Goal: Task Accomplishment & Management: Use online tool/utility

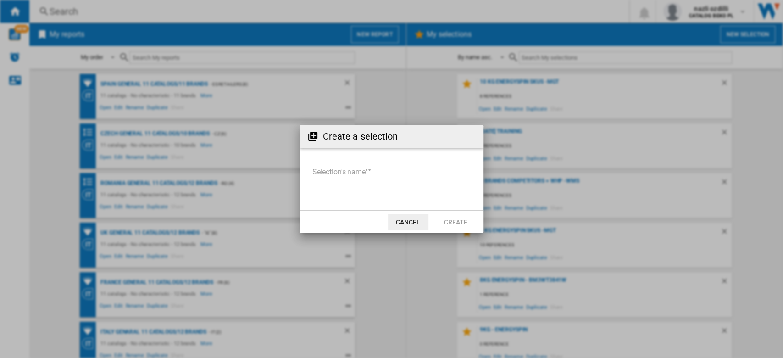
click at [321, 176] on input "Selection's name'" at bounding box center [392, 172] width 160 height 14
type input "**********"
click at [460, 226] on button "Create" at bounding box center [456, 222] width 40 height 17
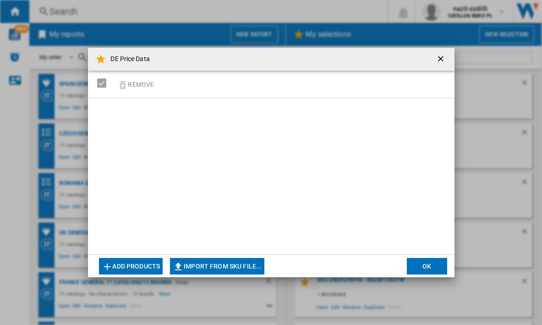
click at [159, 84] on div "Remove" at bounding box center [271, 85] width 367 height 28
drag, startPoint x: 162, startPoint y: 83, endPoint x: 156, endPoint y: 112, distance: 29.9
click at [162, 84] on div "Remove" at bounding box center [271, 85] width 367 height 28
click at [129, 268] on button "Add products" at bounding box center [131, 266] width 64 height 17
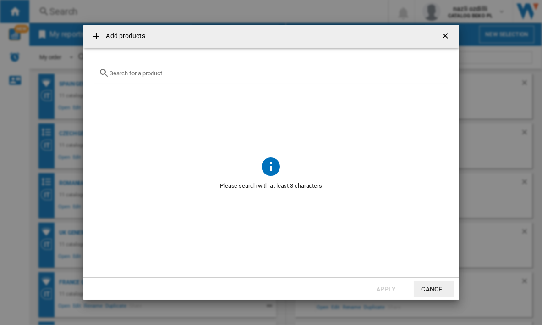
click at [138, 75] on input "text" at bounding box center [277, 73] width 334 height 7
paste input "B5WFT78410W"
click at [172, 72] on input "B5WFT78410W" at bounding box center [271, 73] width 323 height 7
click at [114, 62] on div "B5WFT78410W" at bounding box center [271, 73] width 354 height 22
click at [111, 72] on input "B5WFT78410W" at bounding box center [271, 73] width 323 height 7
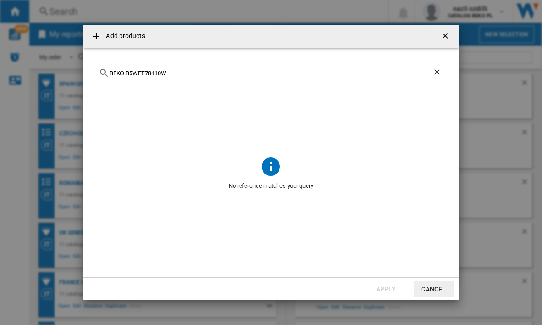
click at [139, 76] on input "BEKO B5WFT78410W" at bounding box center [271, 73] width 323 height 7
drag, startPoint x: 205, startPoint y: 71, endPoint x: 83, endPoint y: 71, distance: 122.0
click at [83, 71] on md-dialog-content "BEKO B5WFT78410W No reference matches your query" at bounding box center [271, 162] width 376 height 229
paste input "WUU28T70"
click at [144, 73] on input "WUU28T70" at bounding box center [271, 73] width 323 height 7
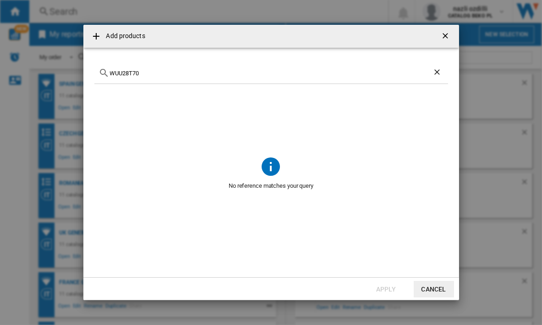
click at [144, 73] on input "WUU28T70" at bounding box center [271, 73] width 323 height 7
paste input "14U"
click at [143, 77] on div "WU14UT70" at bounding box center [271, 73] width 354 height 22
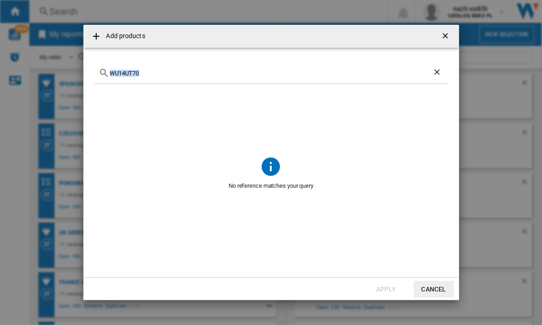
click at [141, 72] on input "WU14UT70" at bounding box center [271, 73] width 323 height 7
click at [110, 79] on div "WU14UT70" at bounding box center [271, 73] width 354 height 22
click at [110, 72] on input "WU14UT70" at bounding box center [271, 73] width 323 height 7
click at [151, 84] on span at bounding box center [271, 119] width 354 height 71
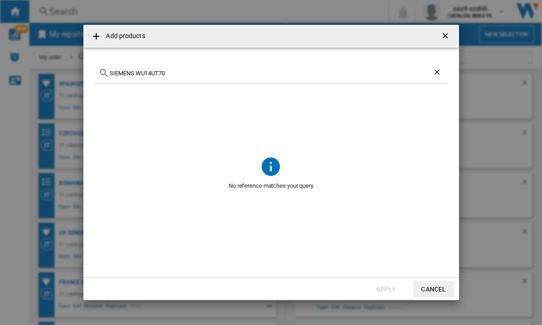
click at [150, 70] on input "SIEMENS WU14UT70" at bounding box center [271, 73] width 323 height 7
paste input "AEG LR8EG7548"
click at [183, 64] on div "AEG LR8EG75480" at bounding box center [271, 73] width 354 height 22
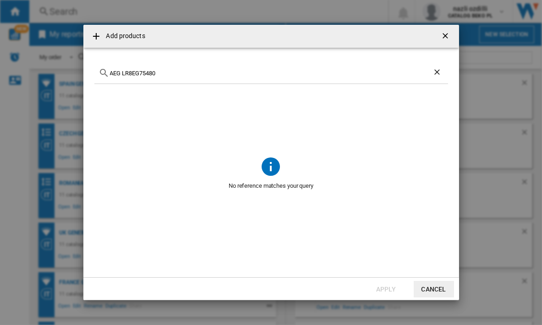
click at [182, 75] on input "AEG LR8EG75480" at bounding box center [271, 73] width 323 height 7
click at [121, 73] on input "AEG LR8EG75480" at bounding box center [271, 73] width 323 height 7
click at [122, 72] on input "AEG LR8EG75480" at bounding box center [271, 73] width 323 height 7
click at [153, 77] on div "LR8EG75480" at bounding box center [271, 73] width 354 height 22
drag, startPoint x: 152, startPoint y: 77, endPoint x: 149, endPoint y: 72, distance: 6.4
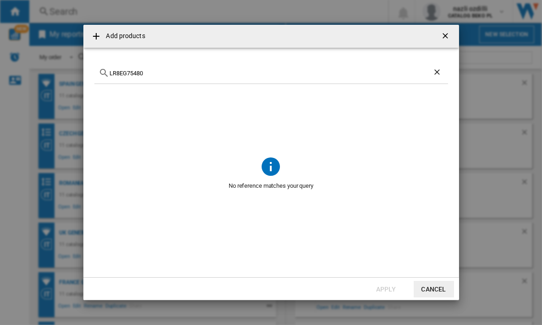
click at [149, 72] on div "LR8EG75480" at bounding box center [271, 73] width 354 height 22
click at [149, 72] on input "LR8EG75480" at bounding box center [271, 73] width 323 height 7
click at [155, 70] on input "LR8EG75480 aeg" at bounding box center [271, 73] width 323 height 7
click at [158, 75] on input "AEG LR8EG75480" at bounding box center [271, 73] width 323 height 7
click at [138, 73] on input "AEG LR8EG75480" at bounding box center [271, 73] width 323 height 7
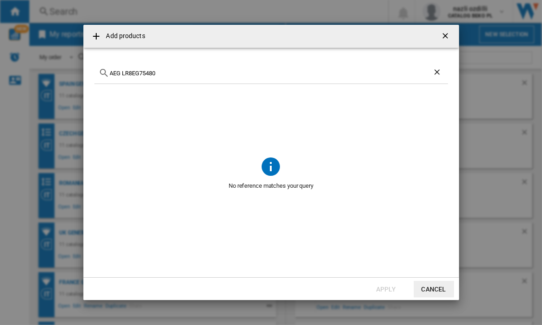
click at [127, 75] on input "AEG LR8EG75480" at bounding box center [271, 73] width 323 height 7
click at [123, 71] on input "AEG LR8EG75480" at bounding box center [271, 73] width 323 height 7
click at [185, 78] on div "AEG LR8EG75480" at bounding box center [271, 73] width 354 height 22
click at [172, 73] on input "AEG LR8EG75480" at bounding box center [271, 73] width 323 height 7
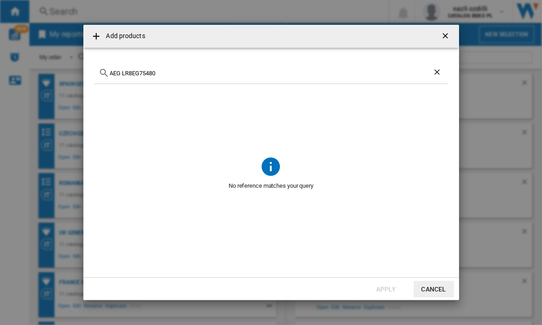
click at [145, 72] on input "AEG LR8EG75480" at bounding box center [271, 73] width 323 height 7
click at [166, 71] on input "AEG LR8EG75480" at bounding box center [271, 73] width 323 height 7
click at [160, 70] on input "AEG LR8EG75480" at bounding box center [271, 73] width 323 height 7
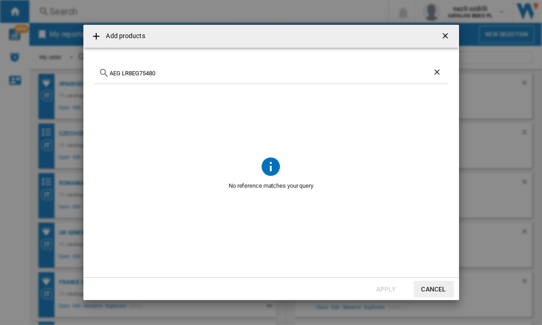
click at [123, 72] on input "AEG LR8EG75480" at bounding box center [271, 73] width 323 height 7
click at [226, 75] on input "AEG LR8EG75480" at bounding box center [271, 73] width 323 height 7
click at [137, 73] on input "AEG LR8EG75480" at bounding box center [271, 73] width 323 height 7
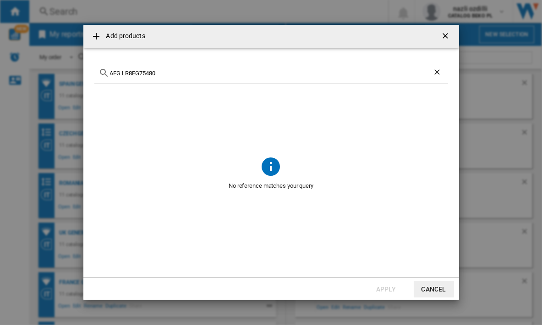
click at [137, 73] on input "AEG LR8EG75480" at bounding box center [271, 73] width 323 height 7
paste input "WU14UT7"
click at [136, 68] on div "WU14UT70" at bounding box center [271, 73] width 354 height 22
click at [139, 74] on input "WU14UT70" at bounding box center [271, 73] width 323 height 7
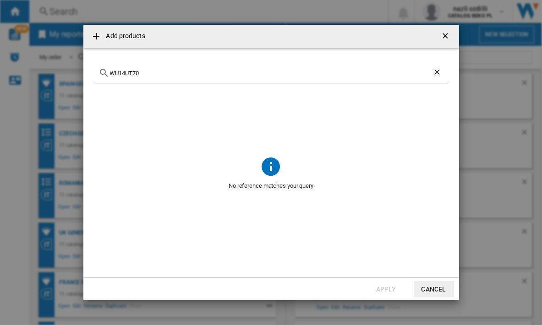
click at [139, 74] on input "WU14UT70" at bounding box center [271, 73] width 323 height 7
paste input "U28"
click at [177, 75] on input "WUU28T70" at bounding box center [271, 73] width 323 height 7
click at [149, 79] on div "WUU28T70" at bounding box center [271, 73] width 354 height 22
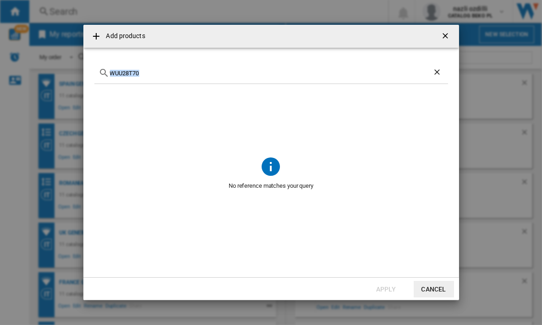
click at [149, 79] on div "WUU28T70" at bounding box center [271, 73] width 354 height 22
click at [130, 73] on input "WUU28T70" at bounding box center [271, 73] width 323 height 7
paste input "Beko- B5WFT78410W"
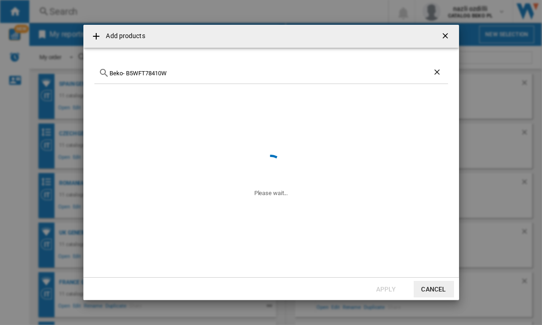
click at [126, 72] on input "Beko- B5WFT78410W" at bounding box center [271, 73] width 323 height 7
click at [174, 71] on input "BEKO B5WFT78410W" at bounding box center [271, 73] width 323 height 7
click at [174, 70] on input "BEKO B5WFT78410W" at bounding box center [271, 73] width 323 height 7
click at [172, 68] on div "BEKO B5WFT78410W" at bounding box center [271, 73] width 354 height 22
click at [166, 75] on input "BEKO B5WFT78410W" at bounding box center [271, 73] width 323 height 7
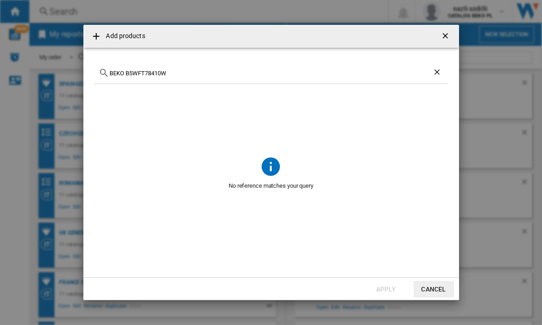
click at [176, 72] on input "BEKO B5WFT78410W" at bounding box center [271, 73] width 323 height 7
click at [180, 73] on input "BEKO B5WFT78410W" at bounding box center [271, 73] width 323 height 7
click at [180, 74] on input "BEKO B5WFT78410W" at bounding box center [271, 73] width 323 height 7
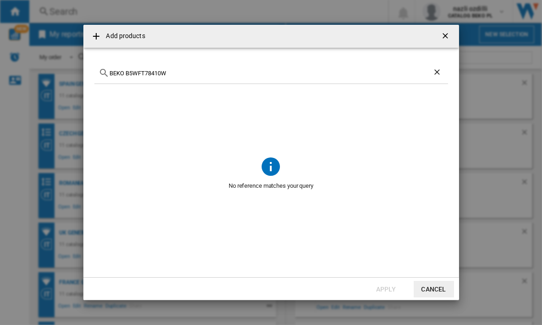
click at [180, 74] on input "BEKO B5WFT78410W" at bounding box center [271, 73] width 323 height 7
click at [118, 74] on input "BEKO B5WFT78410W" at bounding box center [271, 73] width 323 height 7
click at [120, 74] on input "BEKO B5WFT78410W" at bounding box center [271, 73] width 323 height 7
type input "B5WFT78410W"
click at [132, 74] on input "B5WFT78410W" at bounding box center [271, 73] width 323 height 7
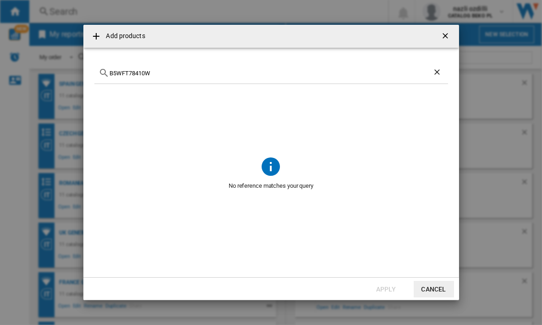
click at [132, 74] on input "B5WFT78410W" at bounding box center [271, 73] width 323 height 7
paste input "B5WFT78410W"
type input "B5WFT78410W"
click at [444, 30] on button "button" at bounding box center [446, 36] width 18 height 18
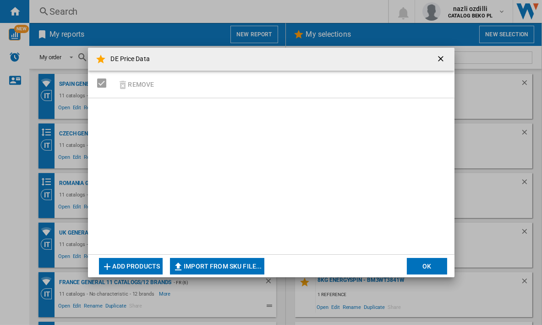
drag, startPoint x: 313, startPoint y: 65, endPoint x: 333, endPoint y: 79, distance: 24.9
click at [326, 73] on md-dialog-content "DE Price Data Remove Add products Import from SKU file... Import manually... OK" at bounding box center [271, 162] width 367 height 229
click at [182, 87] on div "Remove" at bounding box center [271, 85] width 367 height 28
click at [432, 57] on md-toolbar "DE Price Data" at bounding box center [271, 59] width 367 height 23
click at [436, 57] on ng-md-icon "getI18NText('BUTTONS.CLOSE_DIALOG')" at bounding box center [441, 59] width 11 height 11
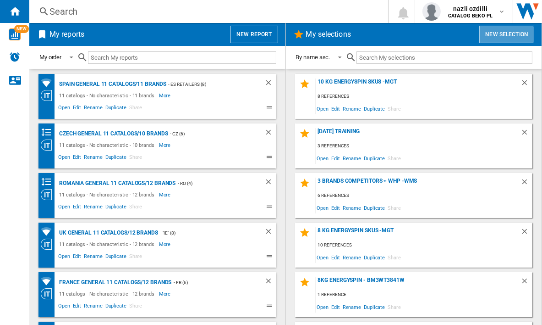
click at [504, 31] on button "New selection" at bounding box center [507, 34] width 55 height 17
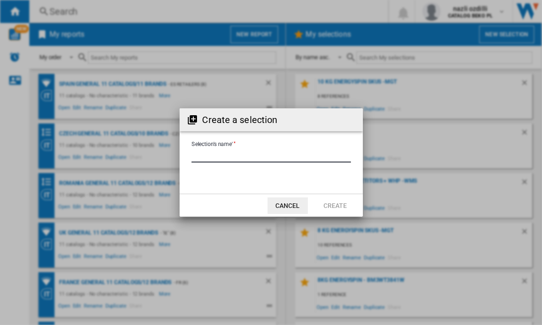
click at [215, 158] on input "Selection's name'" at bounding box center [272, 156] width 160 height 14
type input "**********"
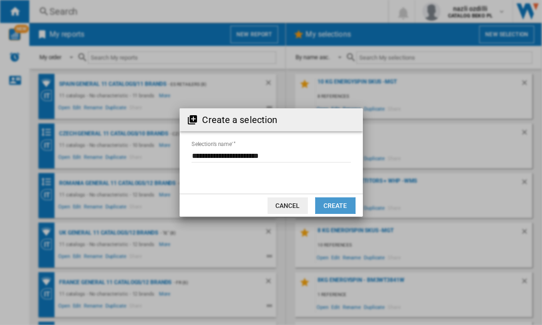
click at [335, 205] on button "Create" at bounding box center [335, 205] width 40 height 17
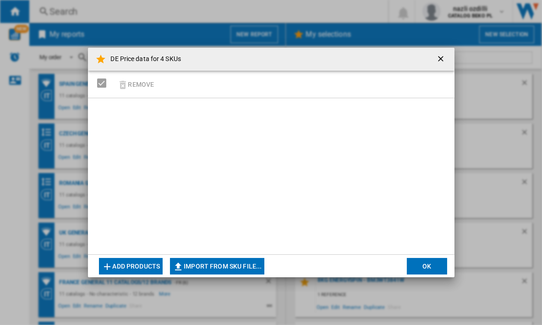
click at [191, 85] on div "Remove" at bounding box center [271, 85] width 367 height 28
click at [215, 266] on button "Import from SKU file..." at bounding box center [217, 266] width 94 height 17
click at [243, 68] on md-toolbar "DE Price data for 4 SKUs" at bounding box center [271, 59] width 367 height 23
click at [229, 265] on button "Import from SKU file..." at bounding box center [217, 266] width 94 height 17
type input "**********"
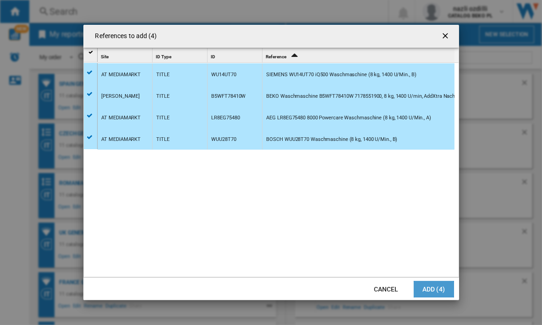
click at [434, 282] on button "Add (4)" at bounding box center [434, 289] width 40 height 17
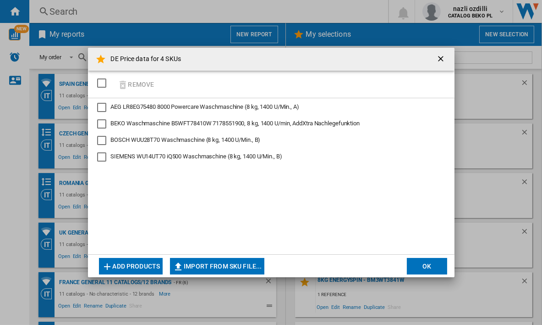
click at [101, 108] on div "AEG LR8EG75480 8000 Powercare Waschmaschine (8 kg, 1400 U/Min., A)" at bounding box center [101, 107] width 9 height 9
click at [105, 123] on div "BEKO Waschmaschine B5WFT78410W 7178551900, 8 kg, 1400 U/min, AddXtra Nachlegefu…" at bounding box center [101, 123] width 9 height 9
click at [105, 144] on div "BOSCH WUU28T70 Waschmaschine (8 kg, 1400 U/Min., B)" at bounding box center [101, 140] width 9 height 9
click at [103, 159] on div "SIEMENS WU14UT70 iQ500 Waschmaschine (8 kg, 1400 U/Min., B)" at bounding box center [101, 156] width 9 height 9
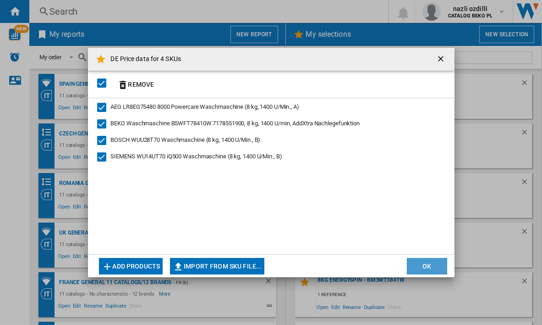
click at [431, 266] on button "OK" at bounding box center [427, 266] width 40 height 17
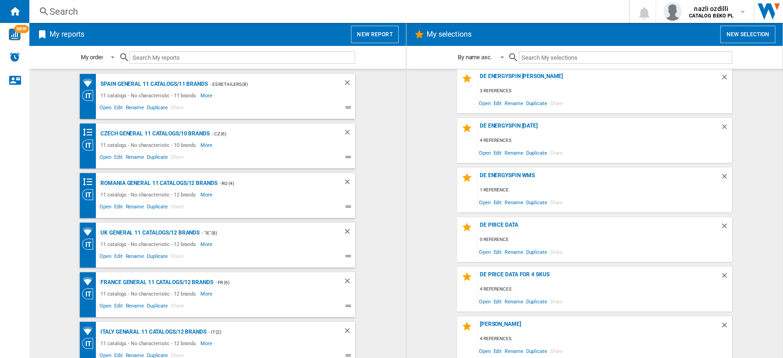
scroll to position [1651, 0]
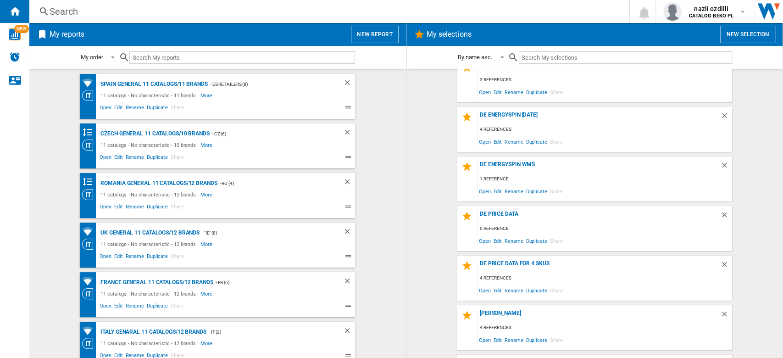
click at [377, 35] on button "New report" at bounding box center [374, 34] width 47 height 17
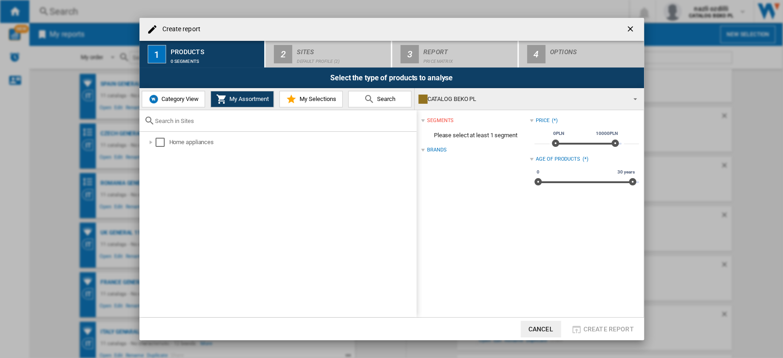
click at [324, 102] on button "My Selections" at bounding box center [310, 99] width 63 height 17
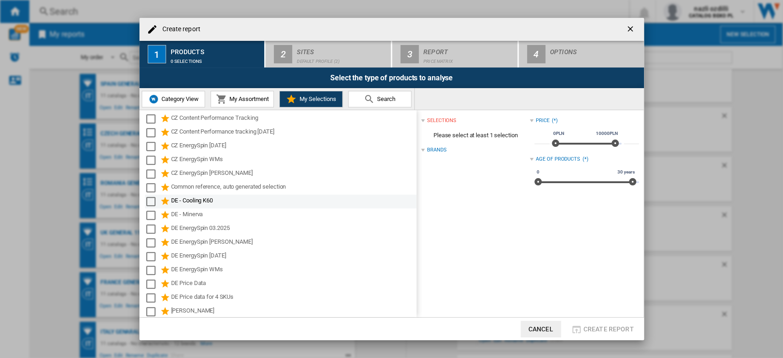
scroll to position [367, 0]
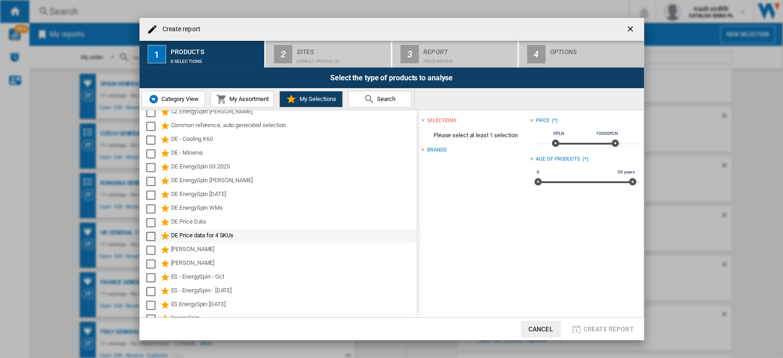
click at [152, 238] on div "Select" at bounding box center [150, 236] width 9 height 9
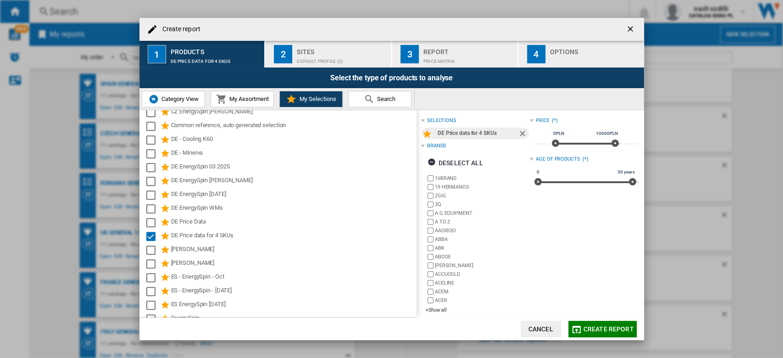
click at [304, 57] on div "Default profile (2)" at bounding box center [342, 59] width 90 height 10
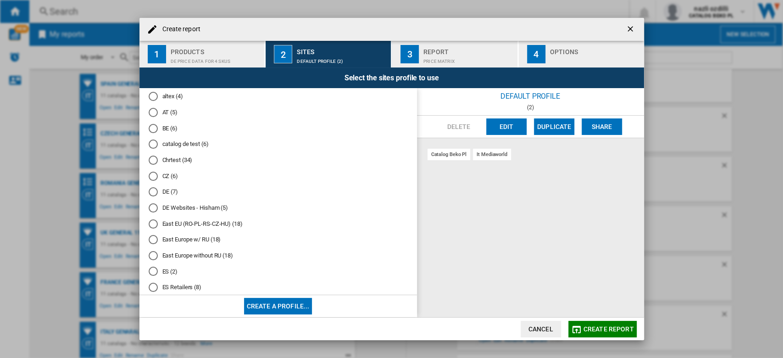
scroll to position [90, 0]
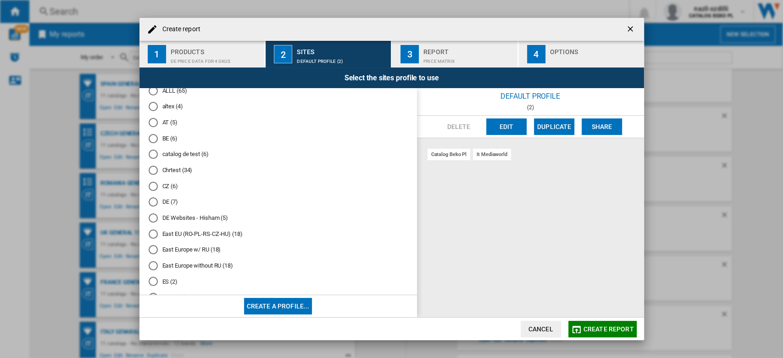
click at [157, 204] on div "DE (7)" at bounding box center [153, 201] width 9 height 9
click at [509, 126] on button "Edit" at bounding box center [506, 126] width 40 height 17
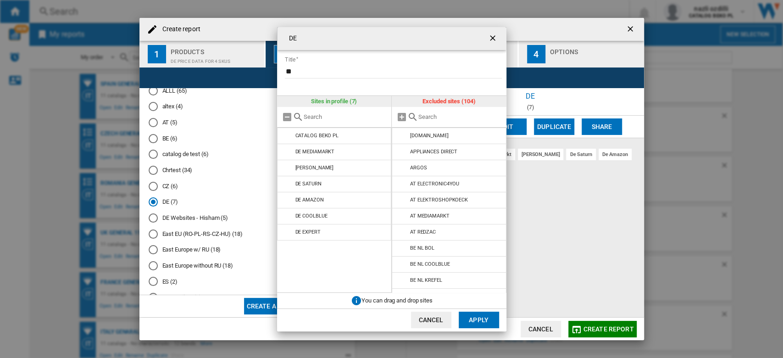
click at [440, 111] on div at bounding box center [449, 117] width 115 height 21
click at [441, 116] on input "text" at bounding box center [459, 116] width 83 height 7
type input "de"
click at [497, 35] on ng-md-icon "getI18NText('BUTTONS.CLOSE_DIALOG')" at bounding box center [493, 38] width 11 height 11
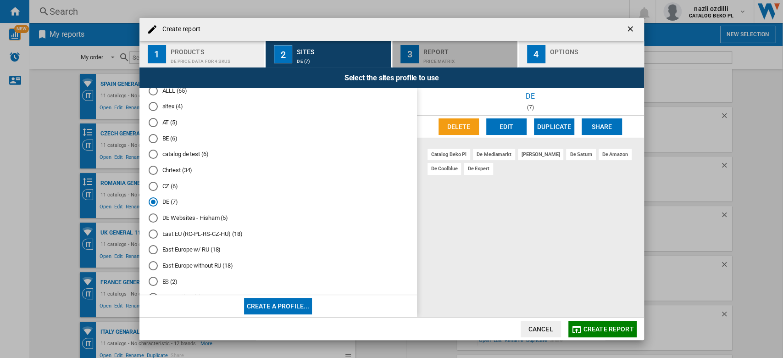
click at [453, 48] on div "Report" at bounding box center [468, 49] width 90 height 10
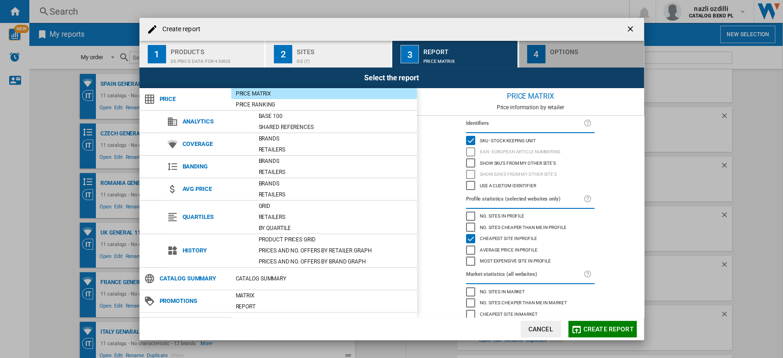
click at [559, 59] on div "Create report ..." at bounding box center [595, 59] width 90 height 10
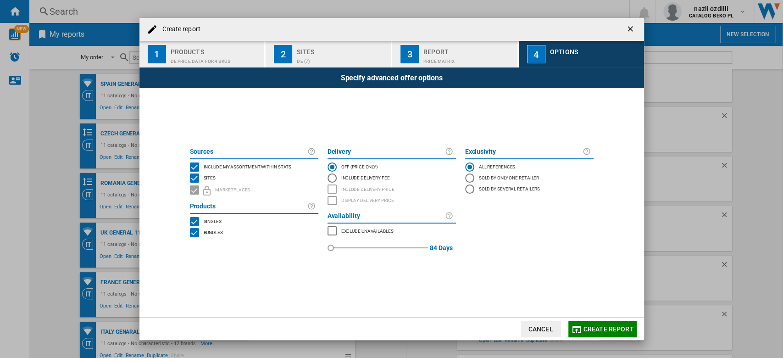
click at [194, 167] on div "INCLUDE MY SITE" at bounding box center [194, 166] width 9 height 9
click at [605, 326] on span "Create report" at bounding box center [608, 328] width 50 height 7
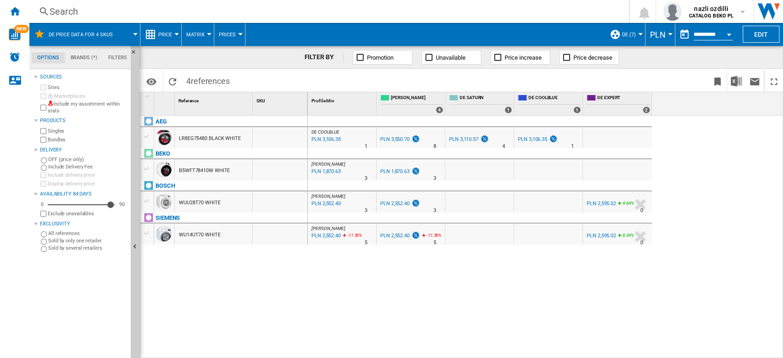
click at [163, 38] on button "Price" at bounding box center [167, 34] width 18 height 23
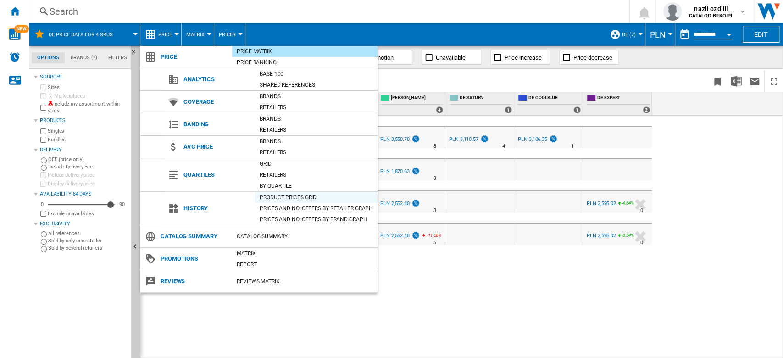
click at [295, 194] on div "Product prices grid" at bounding box center [316, 197] width 122 height 9
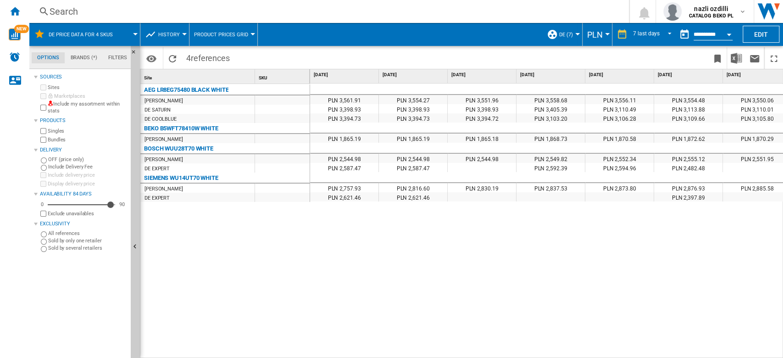
click at [610, 63] on span at bounding box center [589, 58] width 237 height 22
click at [718, 35] on input "**********" at bounding box center [712, 36] width 39 height 8
click at [661, 32] on span "REPORTS.WIZARD.STEPS.REPORT.STEPS.REPORT_OPTIONS.PERIOD: 7 last days" at bounding box center [666, 33] width 11 height 8
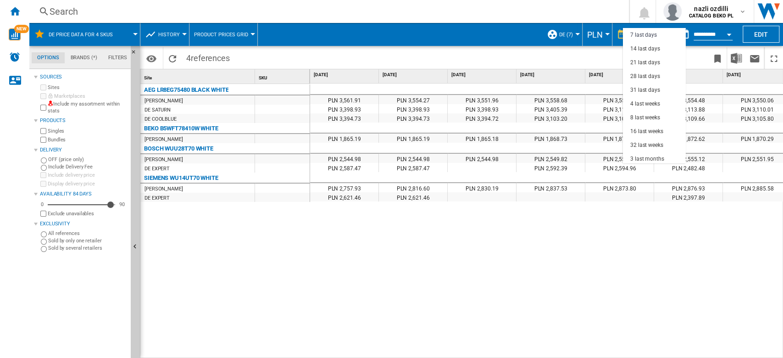
scroll to position [57, 0]
click at [662, 144] on div "12 last months" at bounding box center [648, 143] width 37 height 8
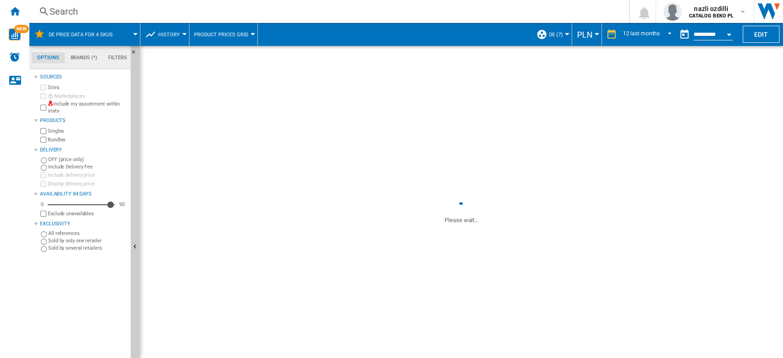
click at [728, 37] on button "Open calendar" at bounding box center [728, 33] width 17 height 17
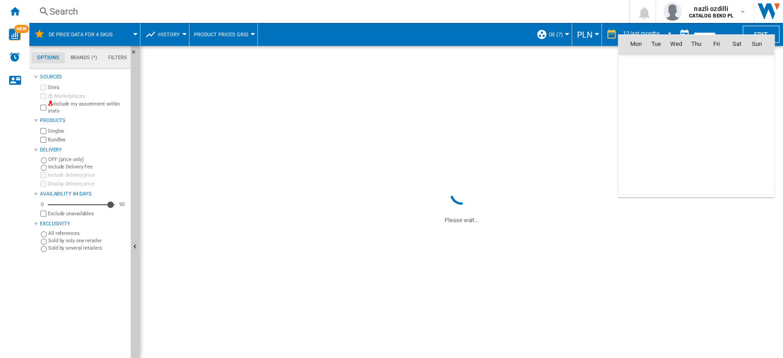
scroll to position [4374, 0]
click at [548, 93] on div at bounding box center [391, 179] width 783 height 358
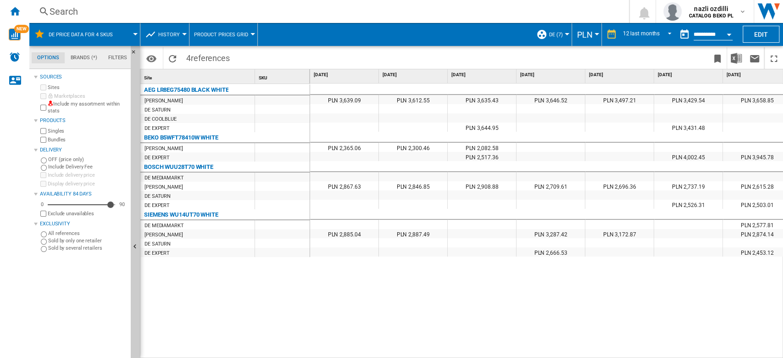
click at [584, 39] on span "PLN" at bounding box center [584, 35] width 16 height 10
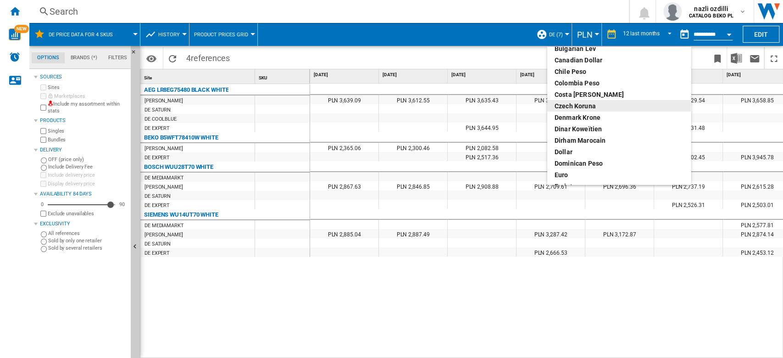
scroll to position [61, 0]
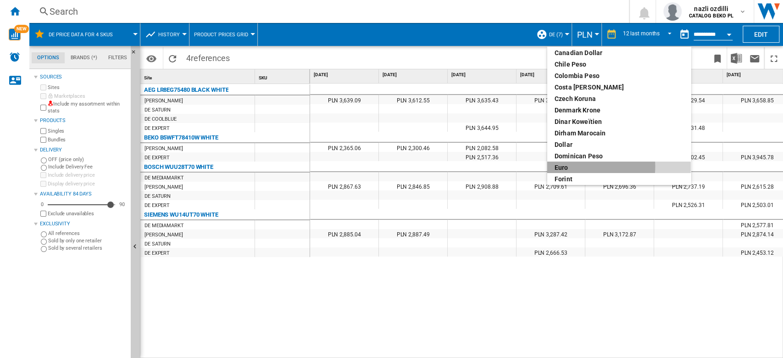
click at [576, 166] on div "euro" at bounding box center [618, 167] width 129 height 9
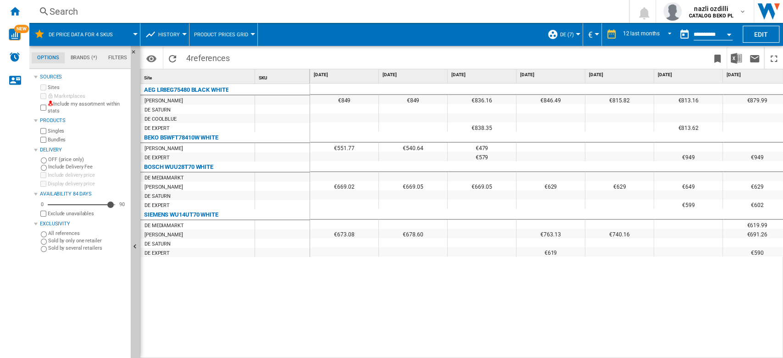
click at [710, 34] on input "**********" at bounding box center [712, 36] width 39 height 8
click at [722, 35] on button "Open calendar" at bounding box center [728, 33] width 17 height 17
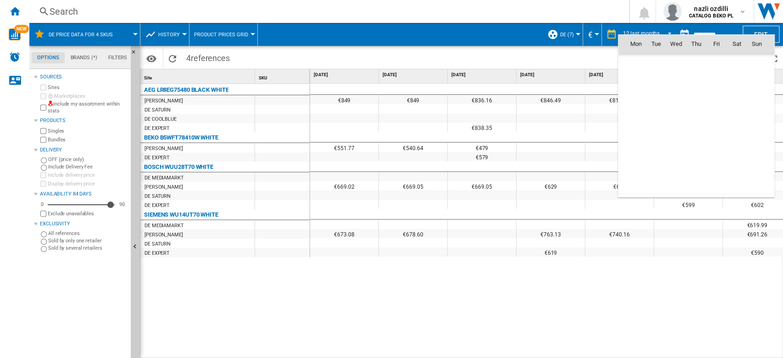
scroll to position [4374, 0]
click at [573, 58] on div at bounding box center [391, 179] width 783 height 358
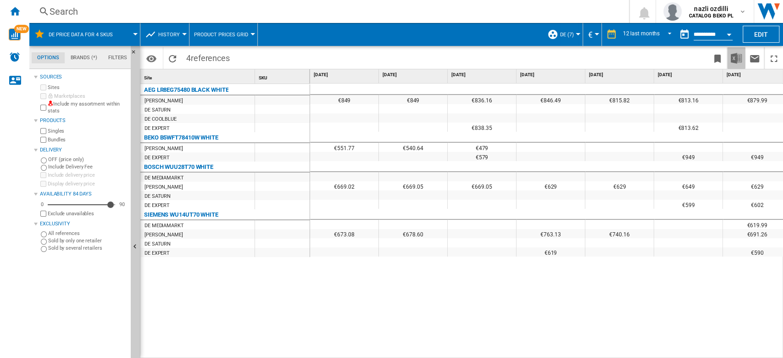
click at [735, 57] on img "Download in Excel" at bounding box center [735, 58] width 11 height 11
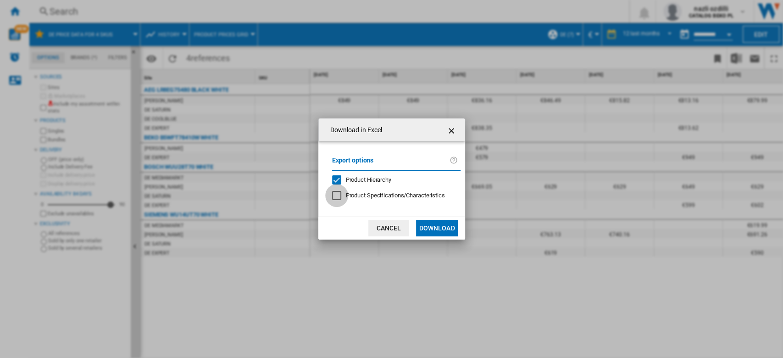
click at [335, 199] on div at bounding box center [336, 195] width 9 height 9
click at [445, 228] on button "Download" at bounding box center [436, 228] width 41 height 17
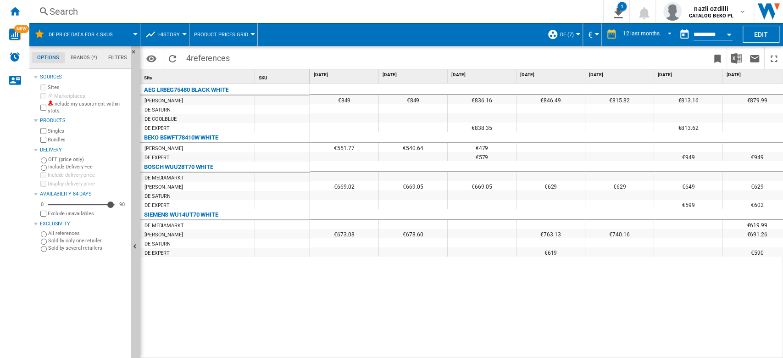
click at [707, 34] on input "**********" at bounding box center [712, 36] width 39 height 8
click at [725, 35] on button "Open calendar" at bounding box center [728, 33] width 17 height 17
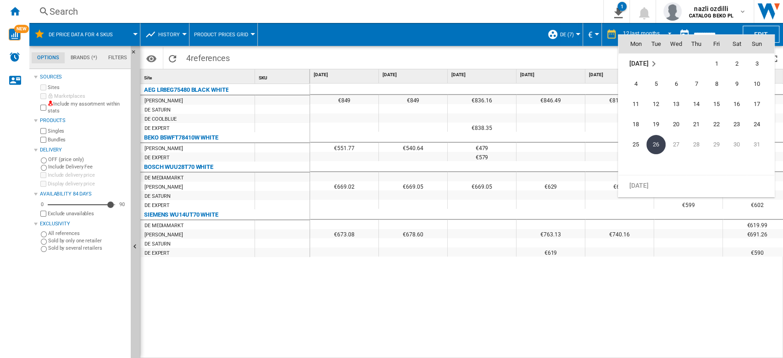
click at [652, 66] on md-icon "August 2025" at bounding box center [653, 63] width 11 height 11
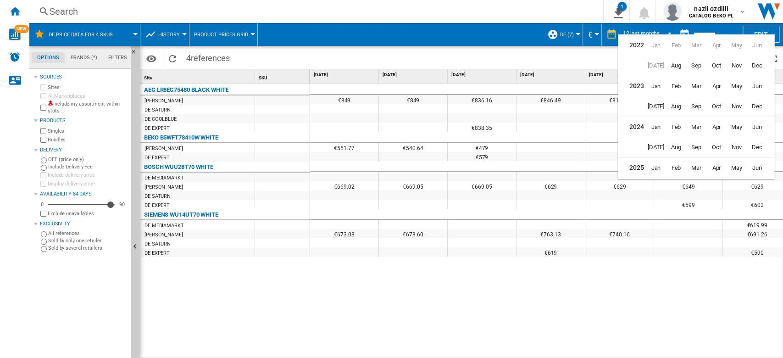
scroll to position [22, 0]
click at [683, 127] on span "Aug" at bounding box center [676, 125] width 18 height 18
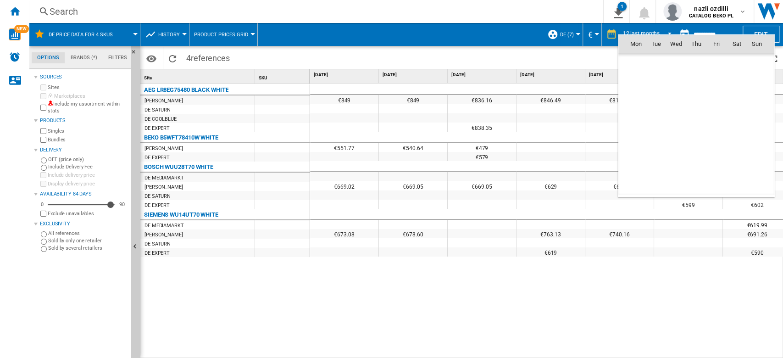
scroll to position [2916, 0]
click at [640, 144] on span "26" at bounding box center [635, 144] width 18 height 18
type input "**********"
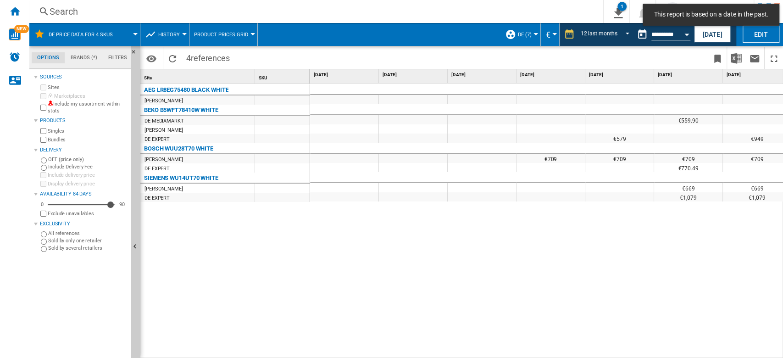
drag, startPoint x: 570, startPoint y: 353, endPoint x: 624, endPoint y: 355, distance: 53.7
click at [627, 354] on div "€849 €849 €838.08 €849 €559.90 €551.77 €579 €949 €709 €709 €709 €709 €709 €665.…" at bounding box center [546, 220] width 473 height 275
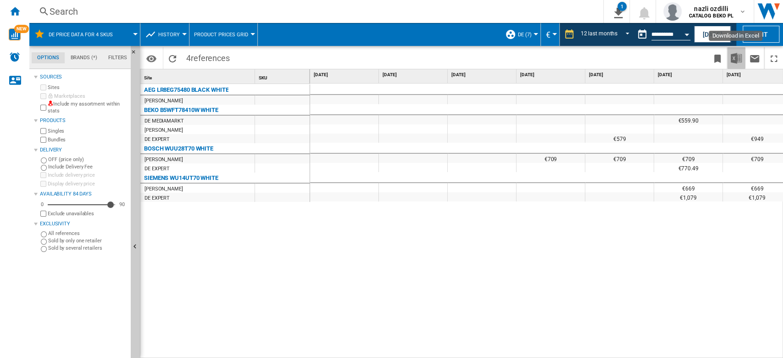
click at [738, 60] on img "Download in Excel" at bounding box center [735, 58] width 11 height 11
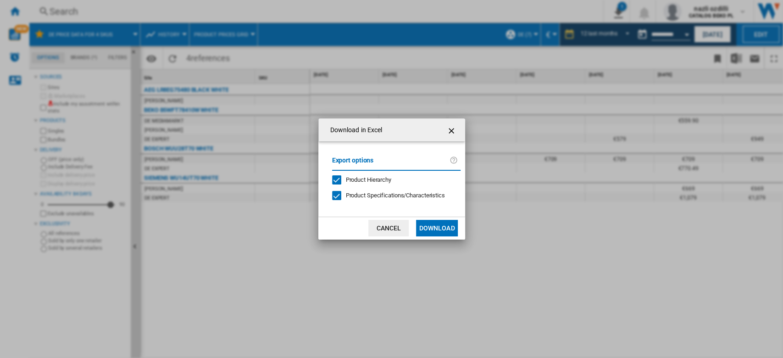
click at [424, 224] on button "Download" at bounding box center [436, 228] width 41 height 17
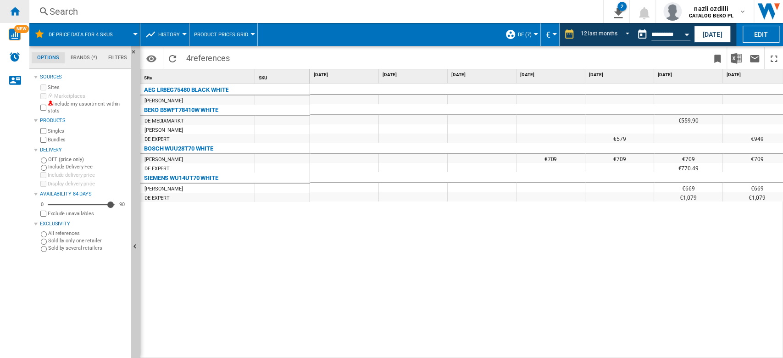
click at [15, 10] on ng-md-icon "Home" at bounding box center [14, 11] width 11 height 11
